Goal: Register for event/course

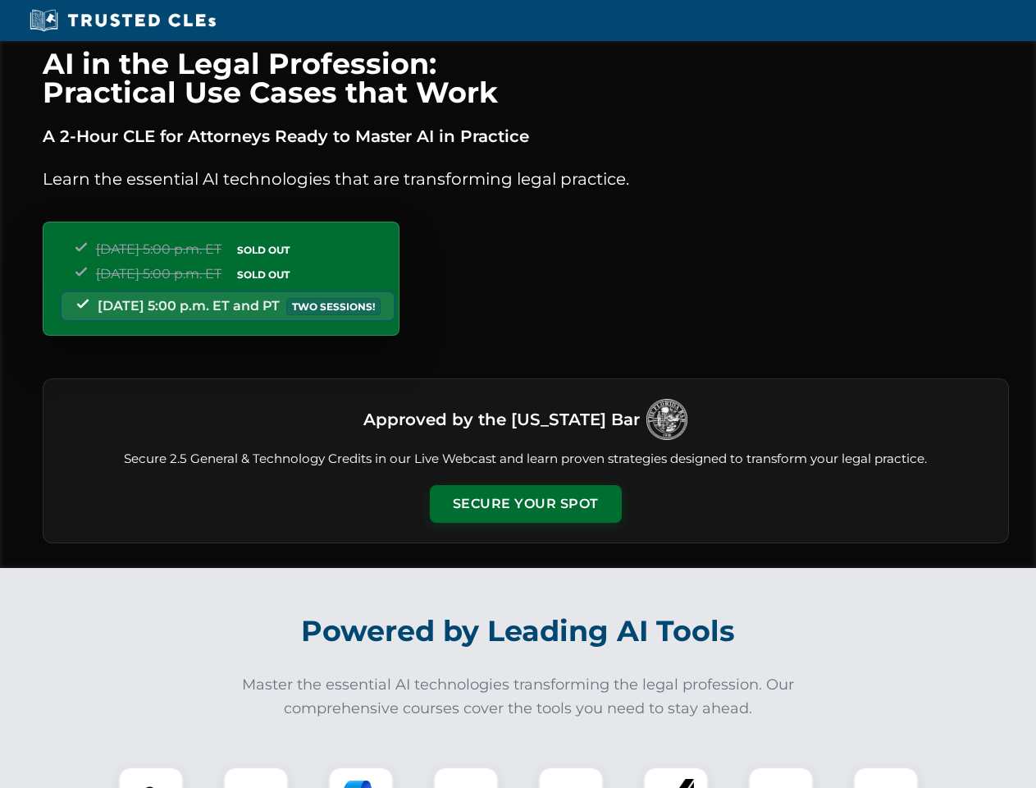
click at [525, 504] on button "Secure Your Spot" at bounding box center [526, 504] width 192 height 38
click at [151, 777] on img at bounding box center [151, 799] width 48 height 48
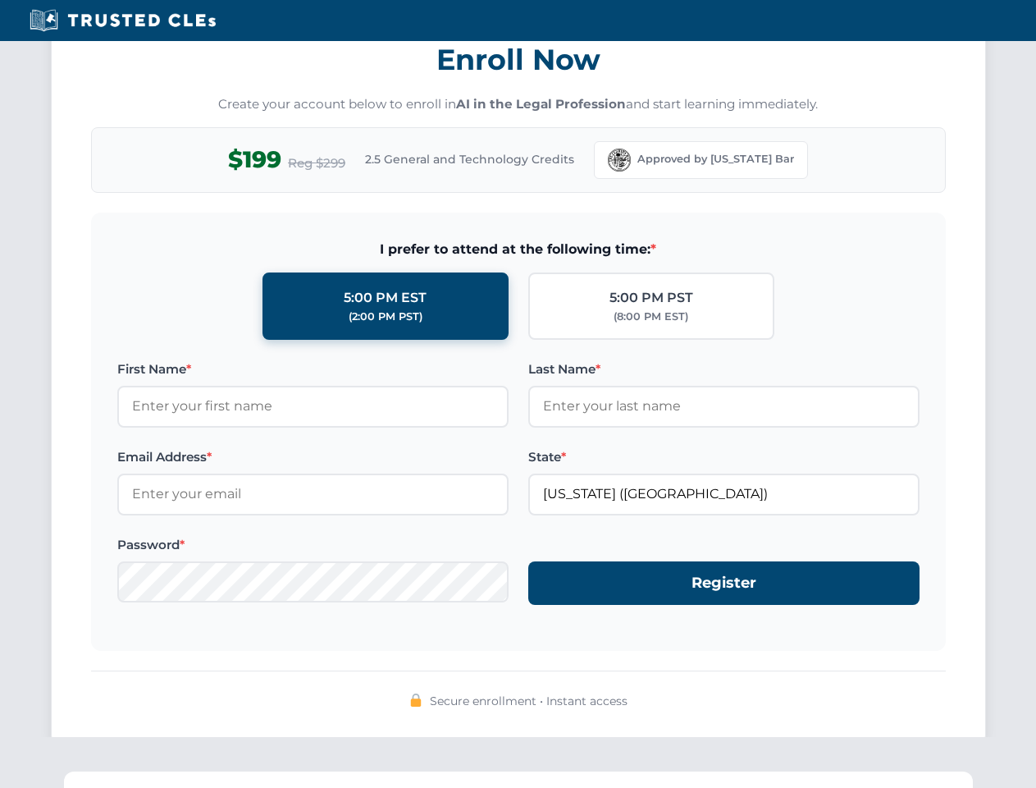
scroll to position [1611, 0]
